Goal: Task Accomplishment & Management: Complete application form

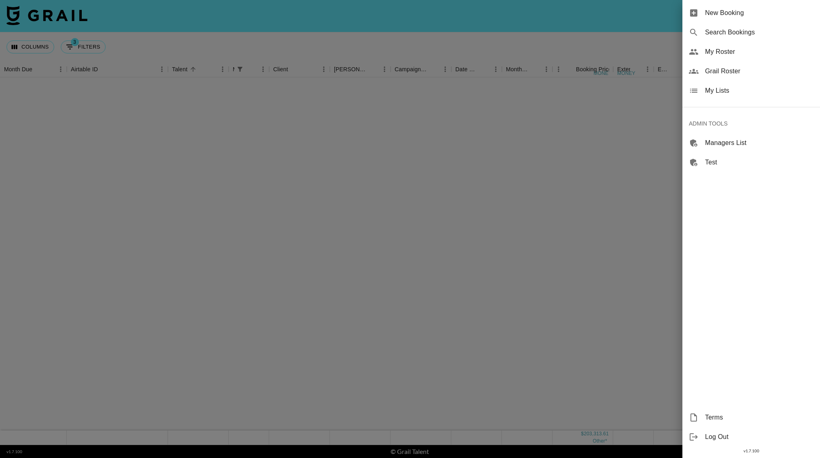
click at [732, 13] on span "New Booking" at bounding box center [759, 13] width 108 height 10
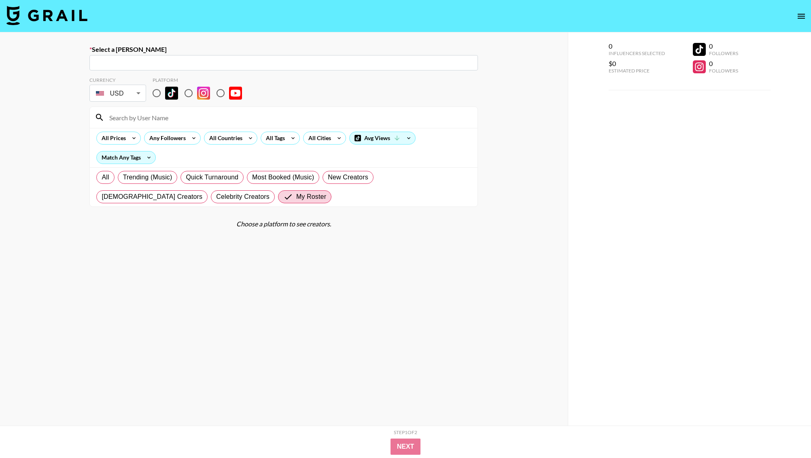
click at [153, 57] on div "​" at bounding box center [283, 62] width 389 height 15
paste input "molly.lampert@saltandstone.com"
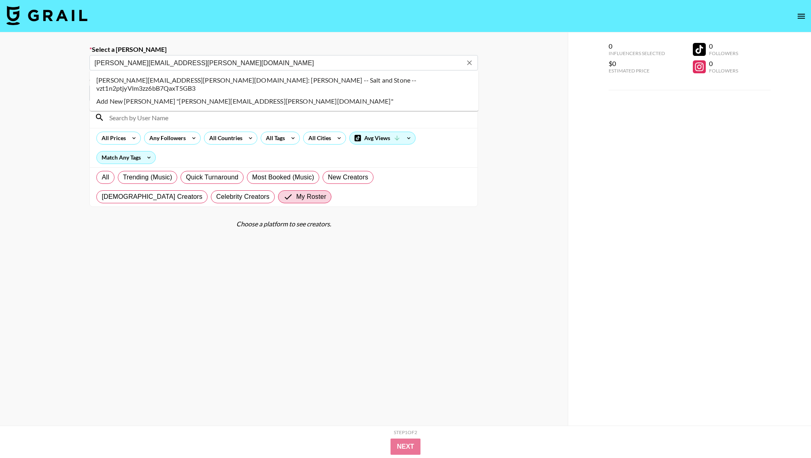
click at [260, 75] on li "molly.lampert@saltandstone.com: Molly Lampert -- Salt and Stone -- vzt1n2ptjyVl…" at bounding box center [284, 84] width 389 height 21
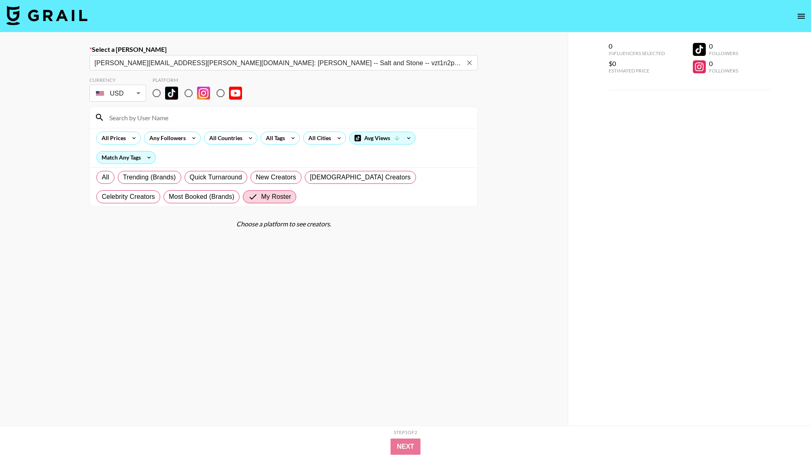
type input "molly.lampert@saltandstone.com: Molly Lampert -- Salt and Stone -- vzt1n2ptjyVl…"
click at [157, 92] on input "radio" at bounding box center [156, 93] width 17 height 17
radio input "true"
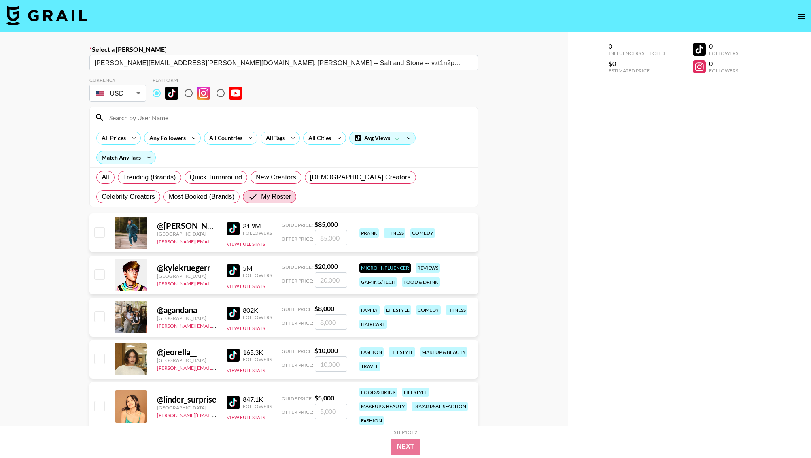
click at [156, 119] on input at bounding box center [288, 117] width 368 height 13
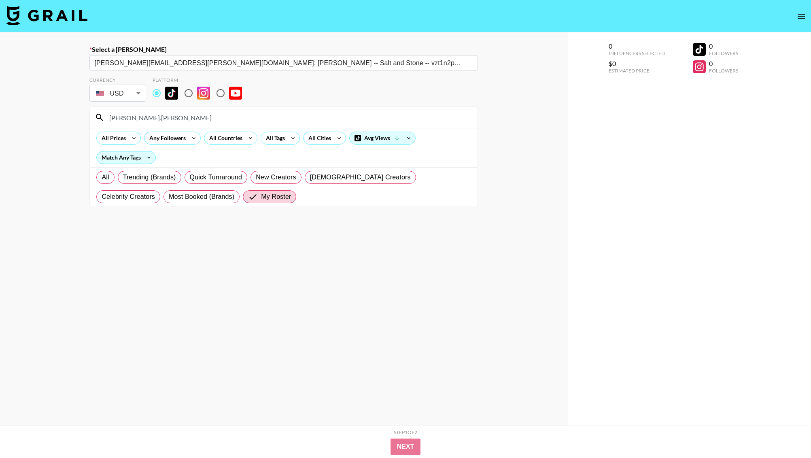
click at [176, 121] on input "[PERSON_NAME].[PERSON_NAME]" at bounding box center [288, 117] width 368 height 13
type input "i"
type input "isab"
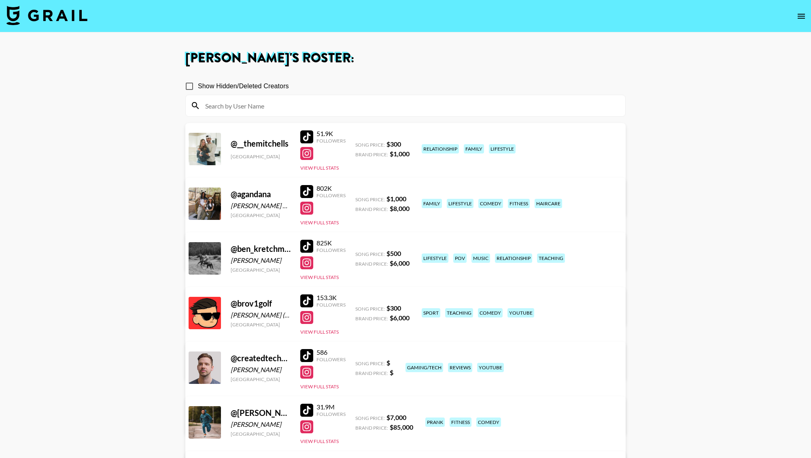
click at [184, 83] on input "Show Hidden/Deleted Creators" at bounding box center [189, 86] width 17 height 17
checkbox input "true"
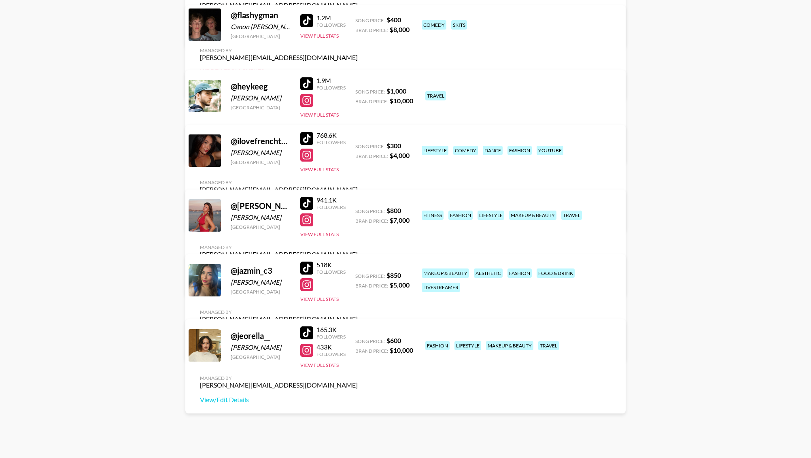
scroll to position [646, 0]
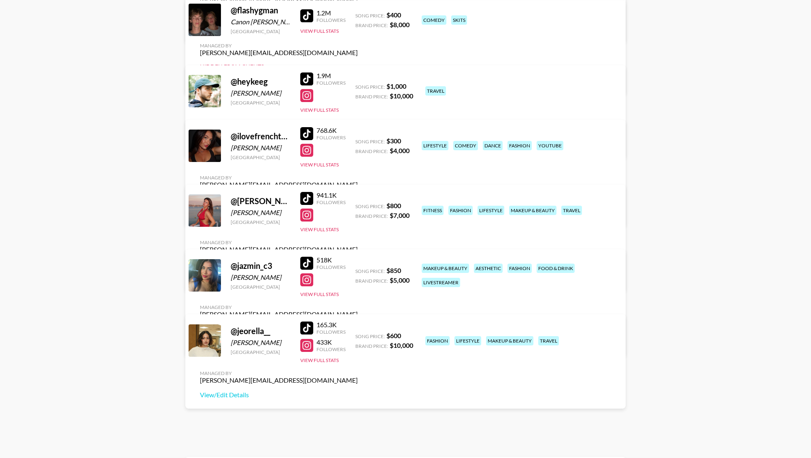
click at [358, 274] on link "View/Edit Details" at bounding box center [279, 278] width 158 height 8
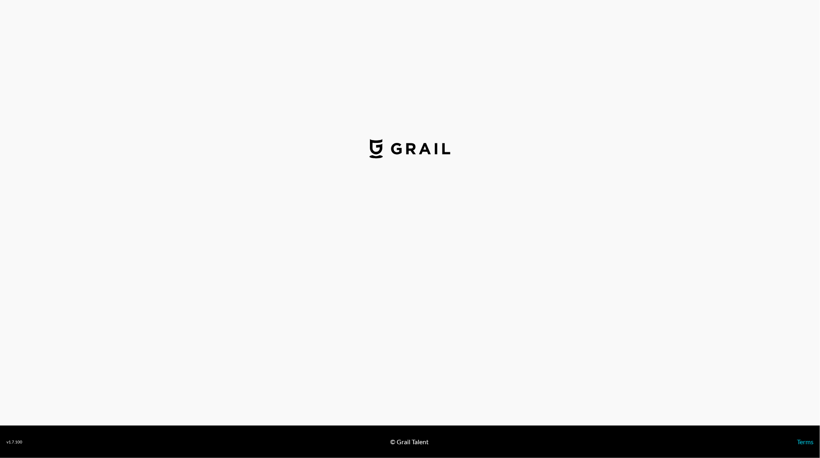
select select "USD"
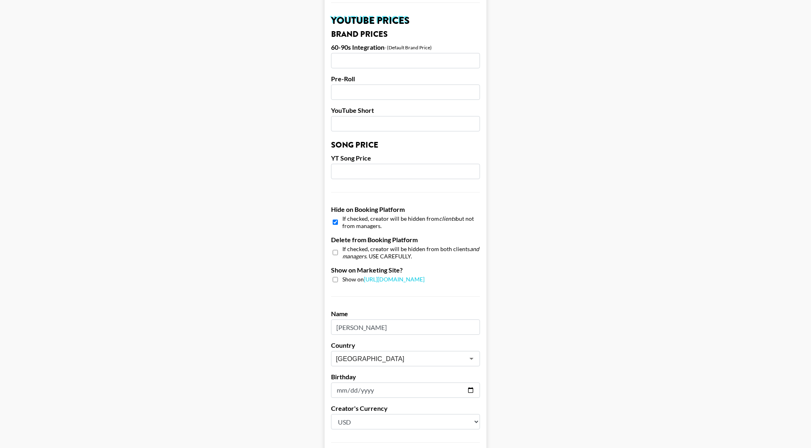
scroll to position [587, 0]
click at [338, 215] on input "checkbox" at bounding box center [335, 221] width 5 height 12
checkbox input "false"
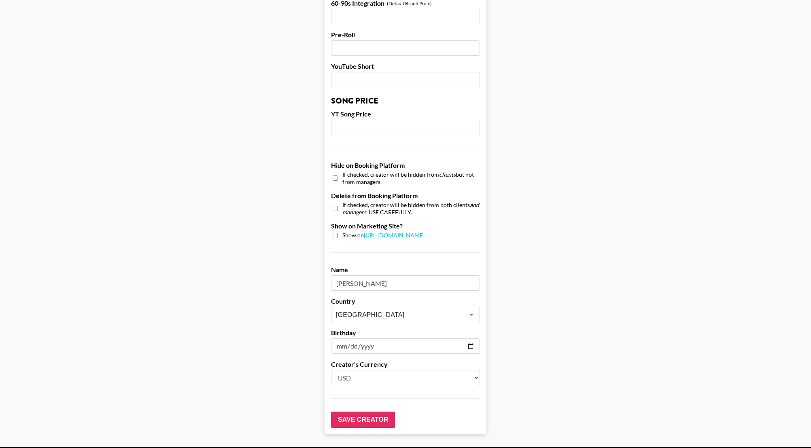
scroll to position [650, 0]
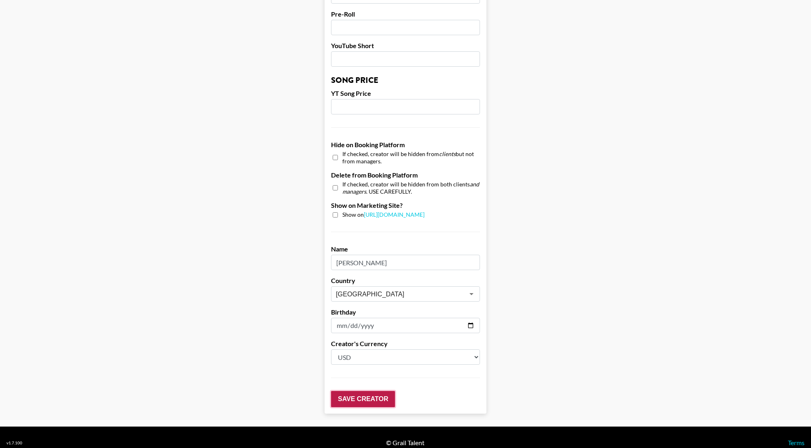
click at [361, 391] on input "Save Creator" at bounding box center [363, 399] width 64 height 16
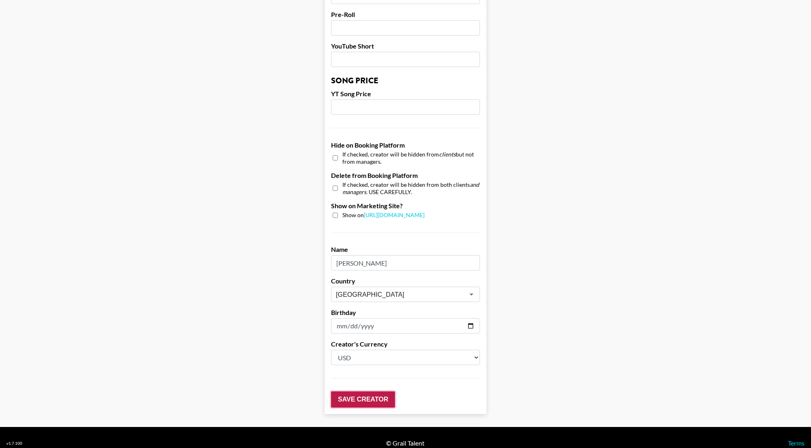
scroll to position [0, 0]
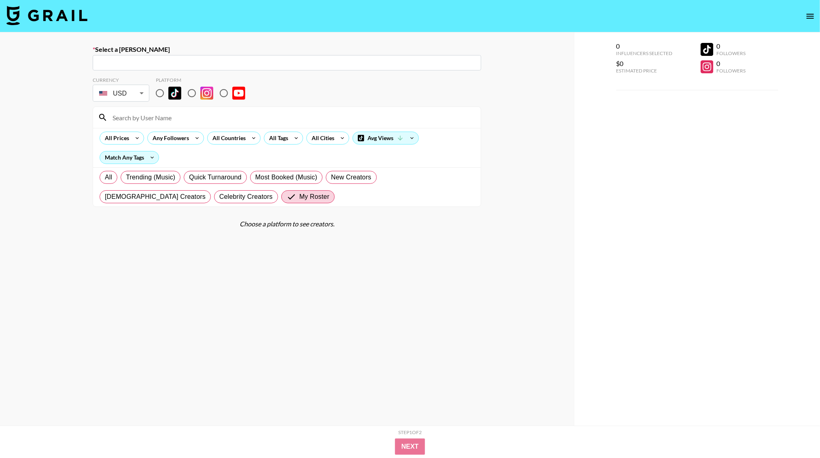
click at [144, 65] on input "text" at bounding box center [287, 62] width 379 height 9
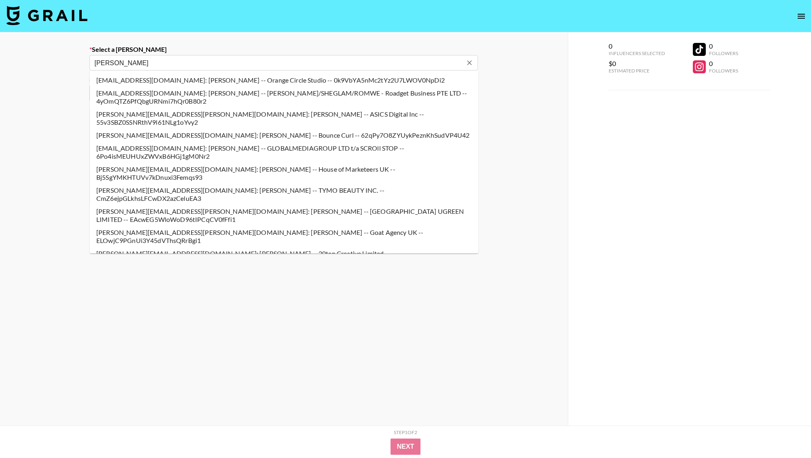
type input "[PERSON_NAME]"
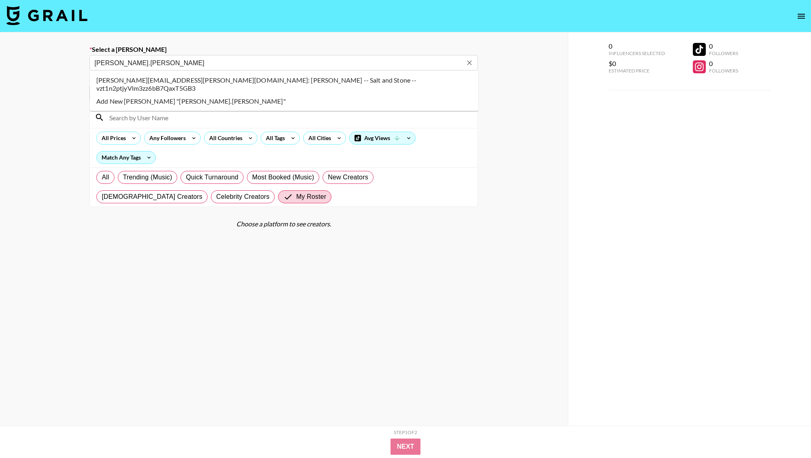
click at [221, 79] on li "[PERSON_NAME][EMAIL_ADDRESS][PERSON_NAME][DOMAIN_NAME]: [PERSON_NAME] -- Salt a…" at bounding box center [284, 84] width 389 height 21
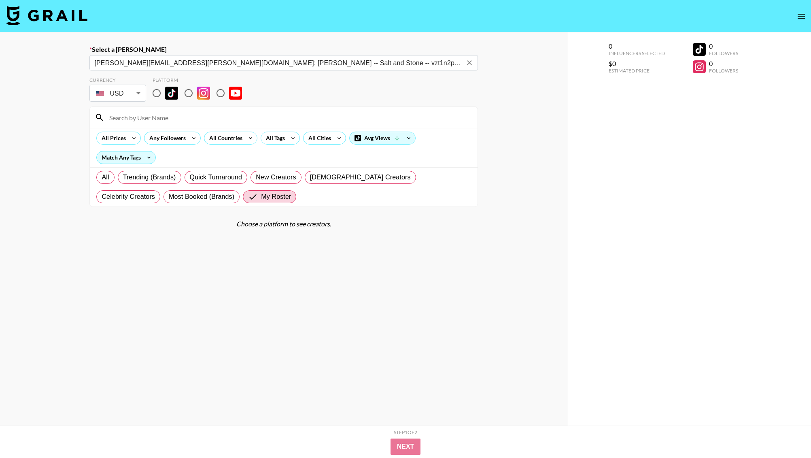
type input "[PERSON_NAME][EMAIL_ADDRESS][PERSON_NAME][DOMAIN_NAME]: [PERSON_NAME] -- Salt a…"
click at [158, 92] on input "radio" at bounding box center [156, 93] width 17 height 17
radio input "true"
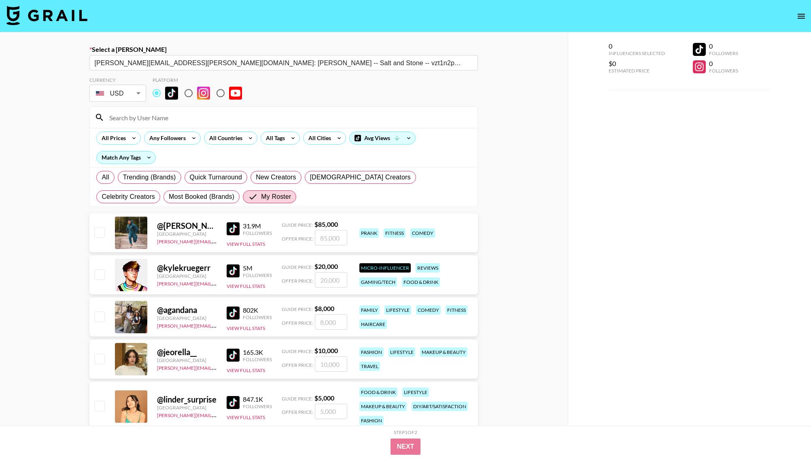
click at [166, 120] on input at bounding box center [288, 117] width 368 height 13
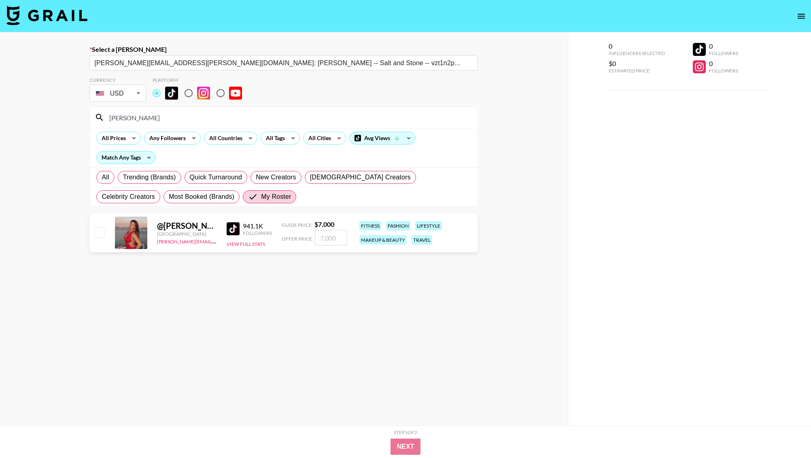
type input "isabell"
click at [335, 280] on section "Currency USD USD ​ Platform isabell All Prices Any Followers All Countries All …" at bounding box center [283, 266] width 389 height 393
click at [329, 240] on input "number" at bounding box center [331, 237] width 32 height 15
type input "1"
checkbox input "true"
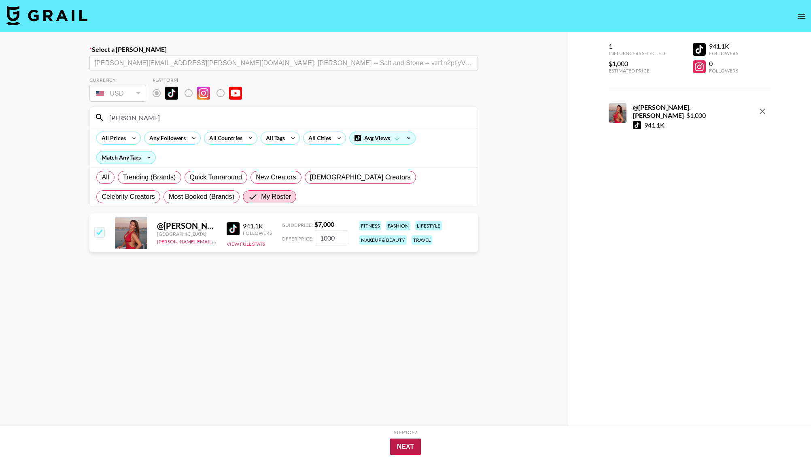
type input "1000"
click at [404, 440] on button "Next" at bounding box center [405, 446] width 31 height 16
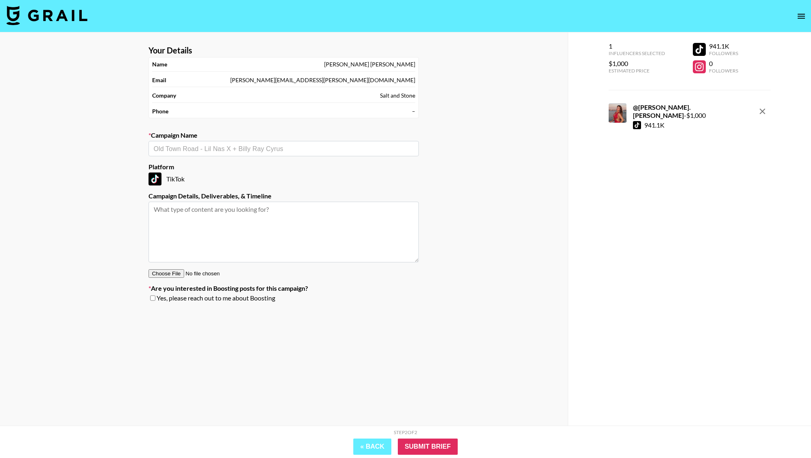
click at [227, 146] on input "text" at bounding box center [283, 148] width 261 height 9
type input "I"
click at [224, 169] on li "Add New Campaign: "S&S Usage Extension"" at bounding box center [284, 167] width 270 height 13
type input "S&S Usage Extension"
click at [415, 444] on input "Submit Brief" at bounding box center [428, 446] width 60 height 16
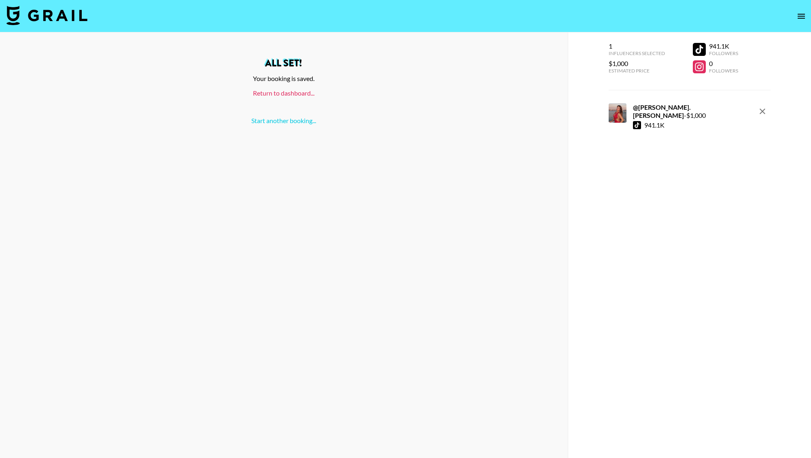
click at [287, 90] on link "Return to dashboard..." at bounding box center [284, 93] width 62 height 8
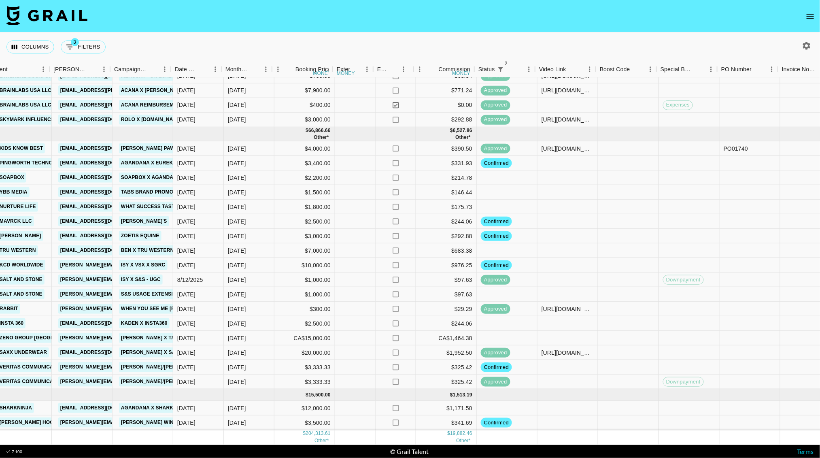
scroll to position [503, 282]
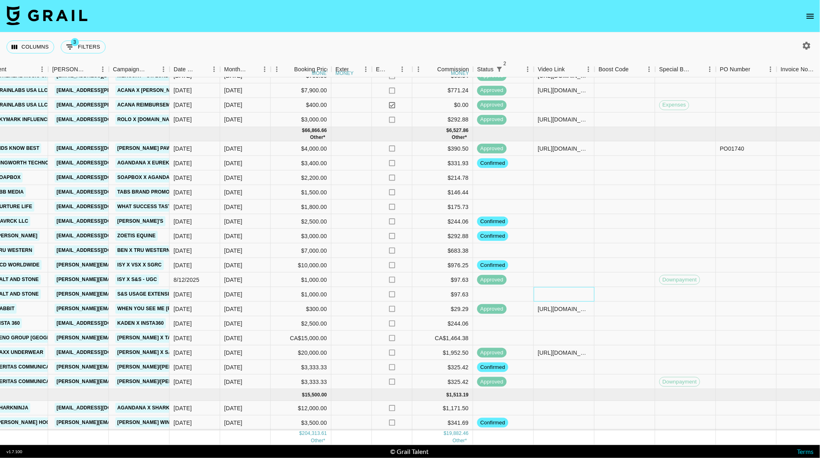
click at [551, 289] on div at bounding box center [564, 294] width 61 height 15
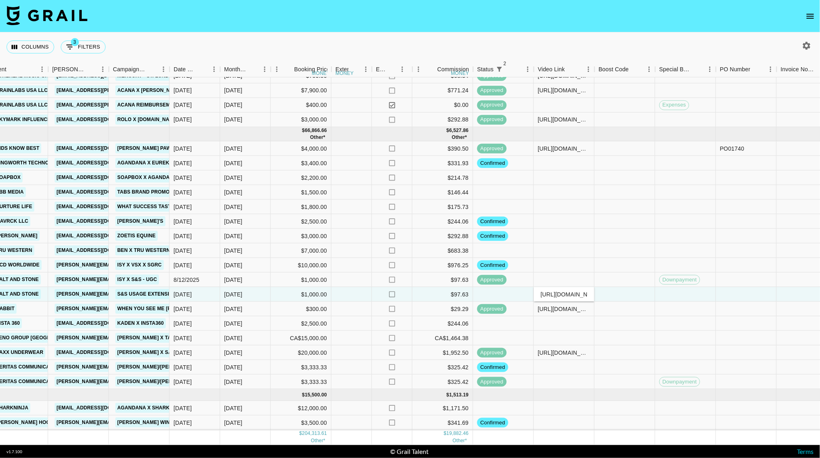
scroll to position [0, 134]
type input "https://www.tiktok.com/@isabella.lauren/video/7394584122317868319"
click at [627, 292] on div at bounding box center [625, 294] width 61 height 15
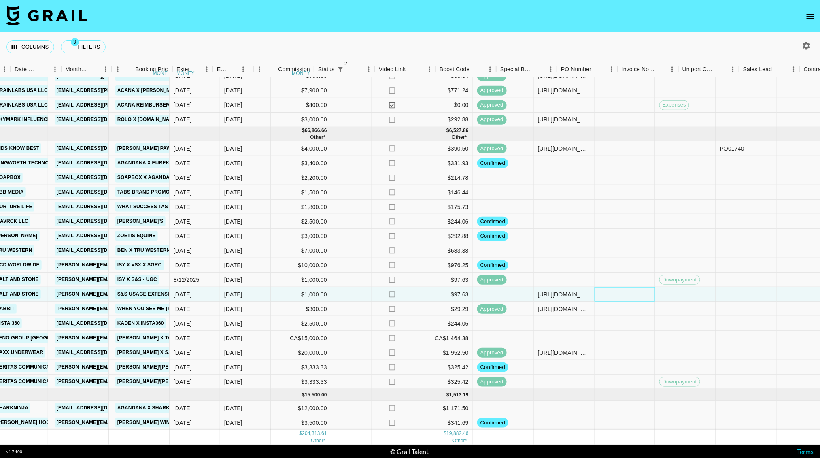
scroll to position [503, 705]
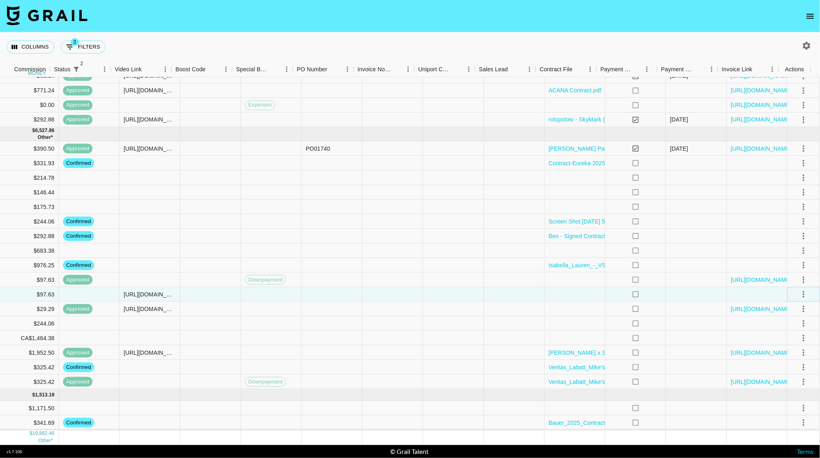
click at [799, 289] on icon "select merge strategy" at bounding box center [804, 294] width 10 height 10
click at [789, 306] on li "Confirm" at bounding box center [793, 309] width 53 height 15
click at [797, 339] on li "Draft Created" at bounding box center [793, 338] width 53 height 15
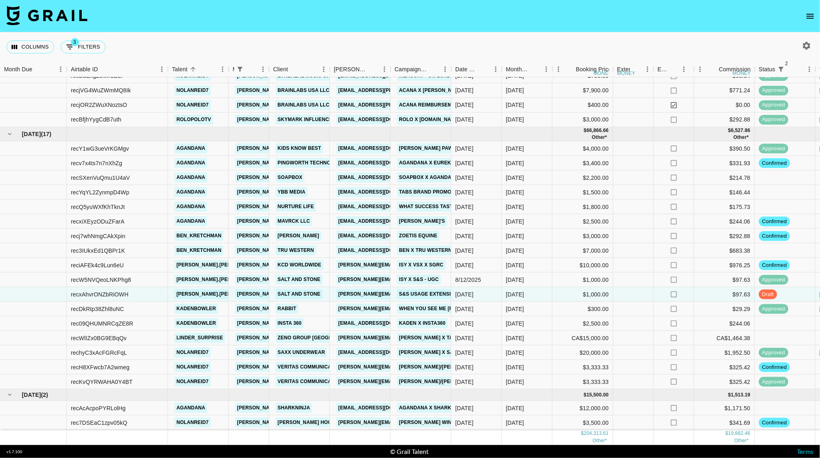
scroll to position [510, 0]
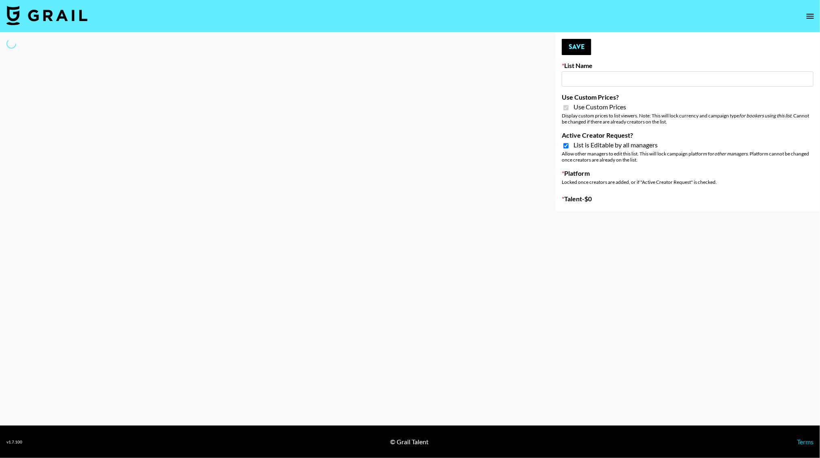
type input "Laifen (TikTok)"
checkbox input "true"
select select "Brand"
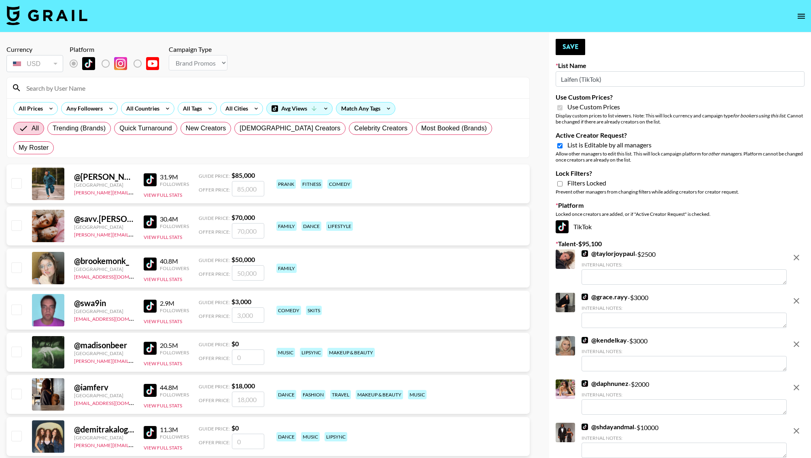
click at [82, 93] on input at bounding box center [272, 87] width 503 height 13
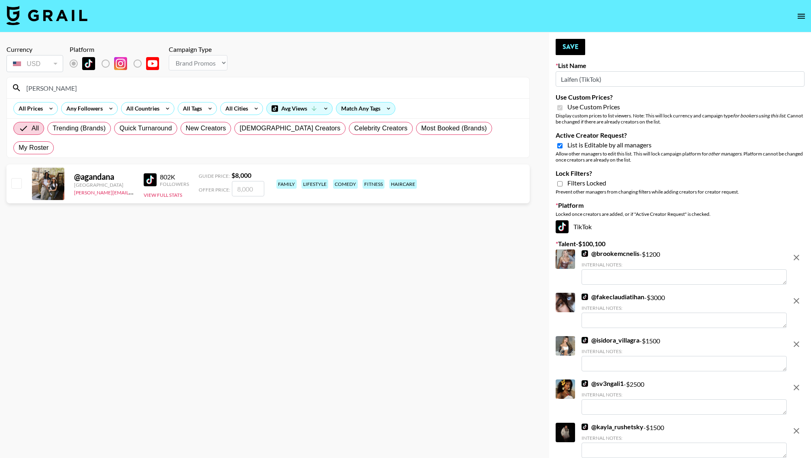
type input "[PERSON_NAME]"
click at [253, 181] on input "number" at bounding box center [248, 188] width 32 height 15
type input "7"
checkbox input "true"
type input "7000"
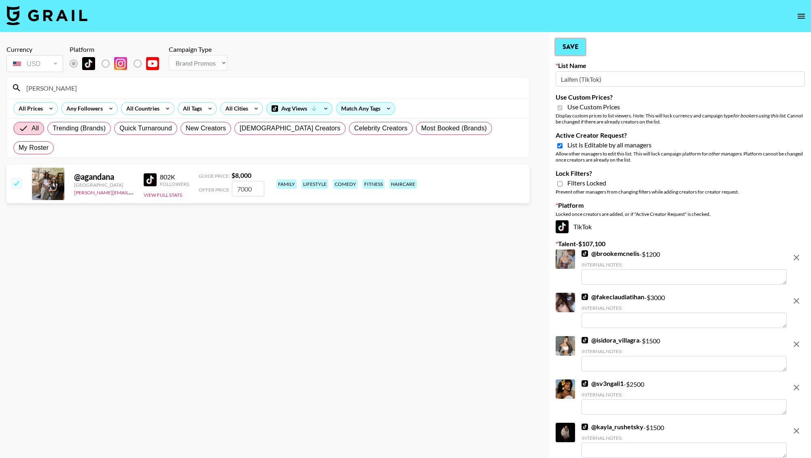
click at [568, 44] on button "Save" at bounding box center [571, 47] width 30 height 16
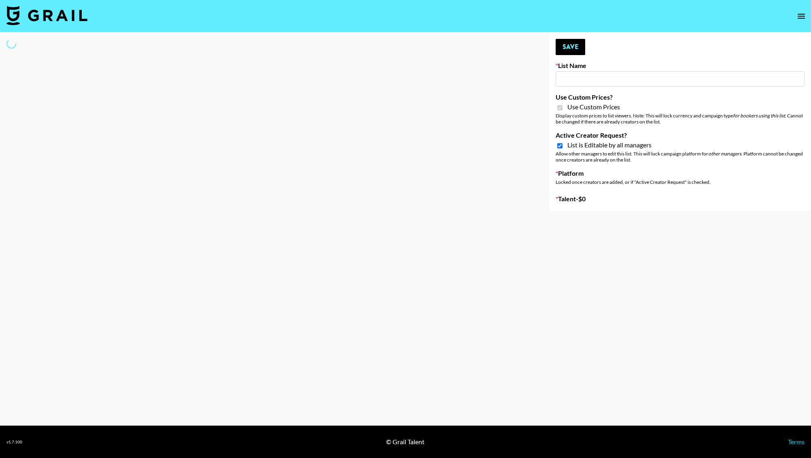
type input "[PERSON_NAME] (TikTok)"
checkbox input "true"
select select "Brand"
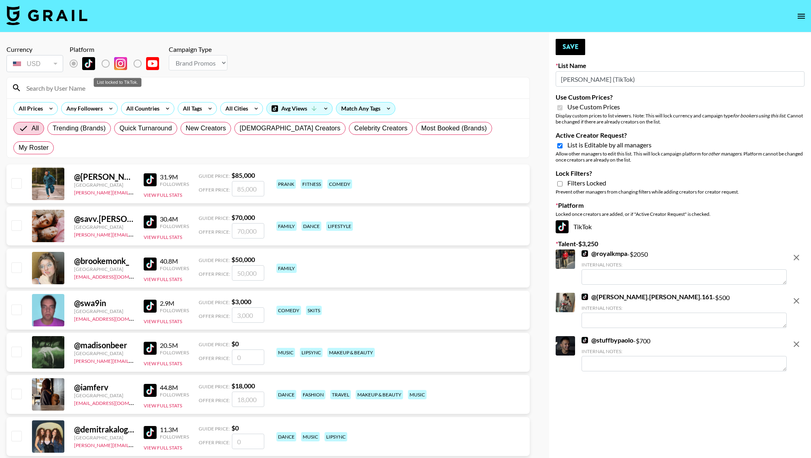
click at [108, 83] on div "List locked to TikTok." at bounding box center [118, 82] width 48 height 9
click at [199, 89] on input at bounding box center [272, 87] width 503 height 13
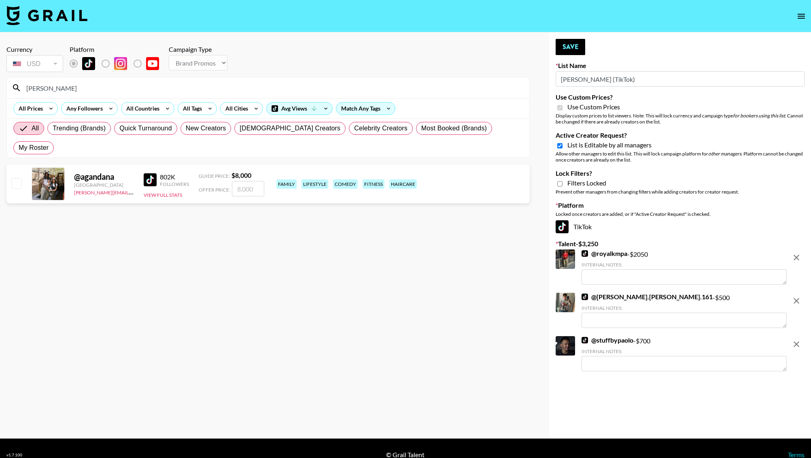
type input "[PERSON_NAME]"
click at [258, 181] on input "number" at bounding box center [248, 188] width 32 height 15
checkbox input "true"
type input "7000"
click at [562, 48] on button "Save" at bounding box center [571, 47] width 30 height 16
